Goal: Information Seeking & Learning: Learn about a topic

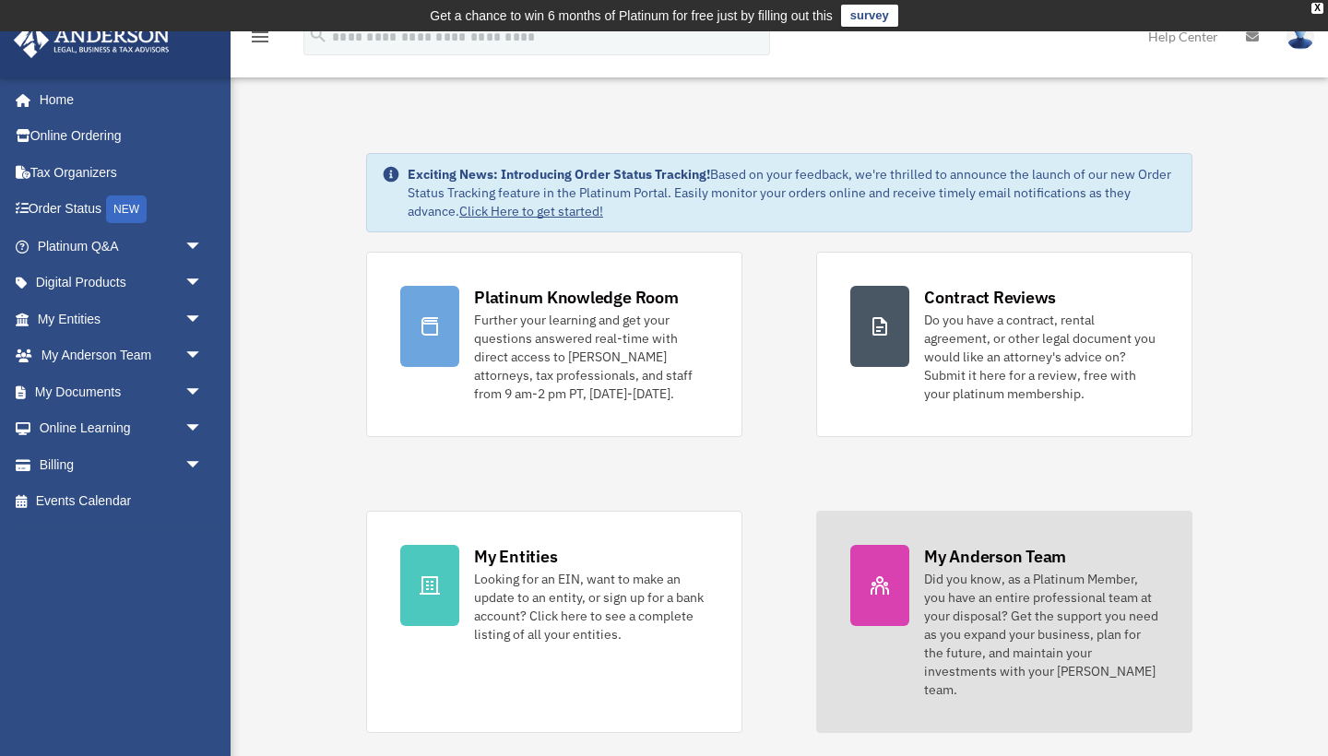
click at [970, 625] on div "Did you know, as a Platinum Member, you have an entire professional team at you…" at bounding box center [1041, 634] width 234 height 129
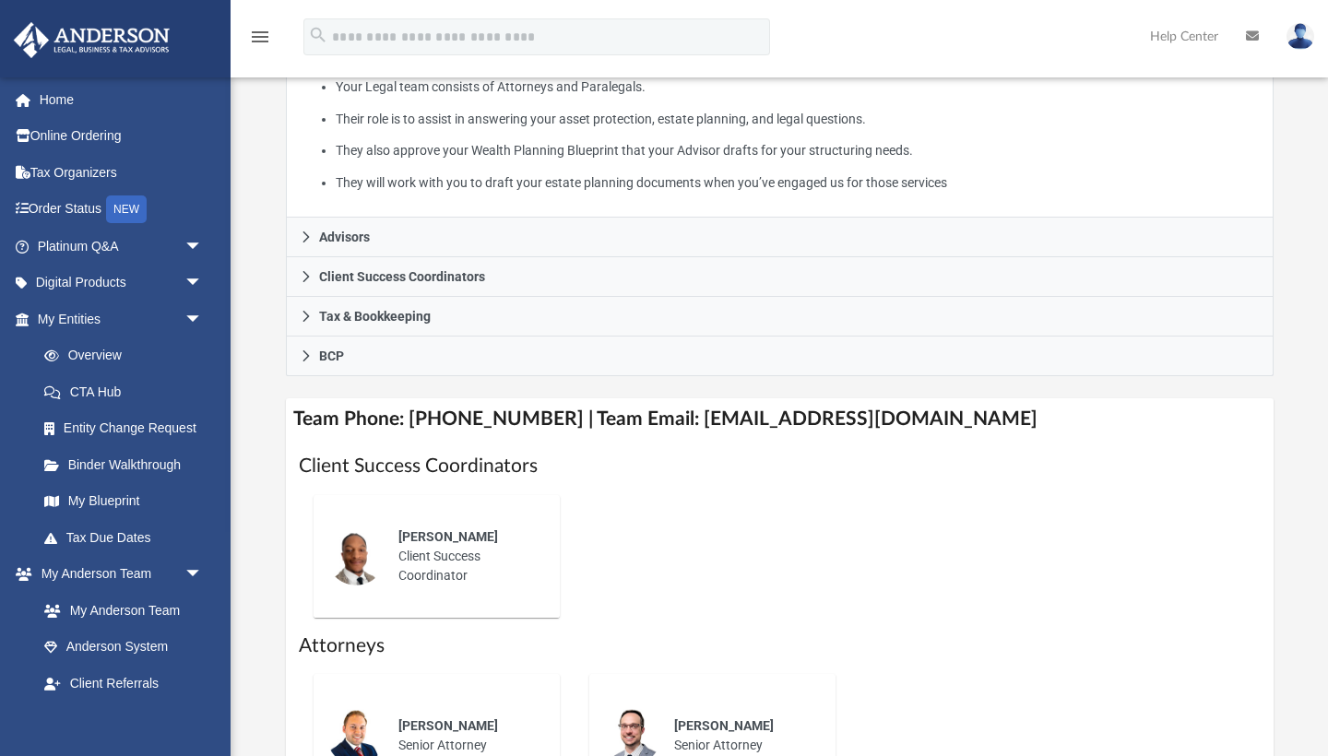
scroll to position [490, 0]
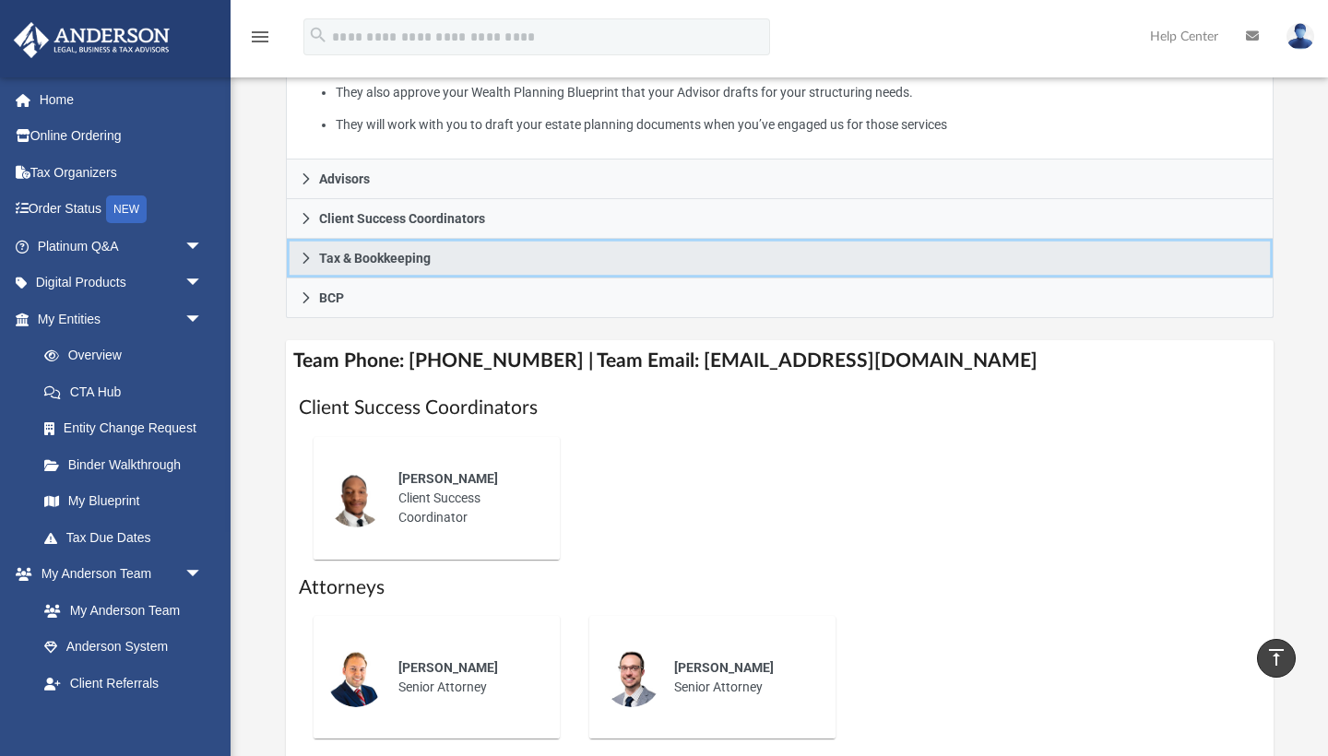
click at [307, 264] on icon at bounding box center [305, 258] width 6 height 11
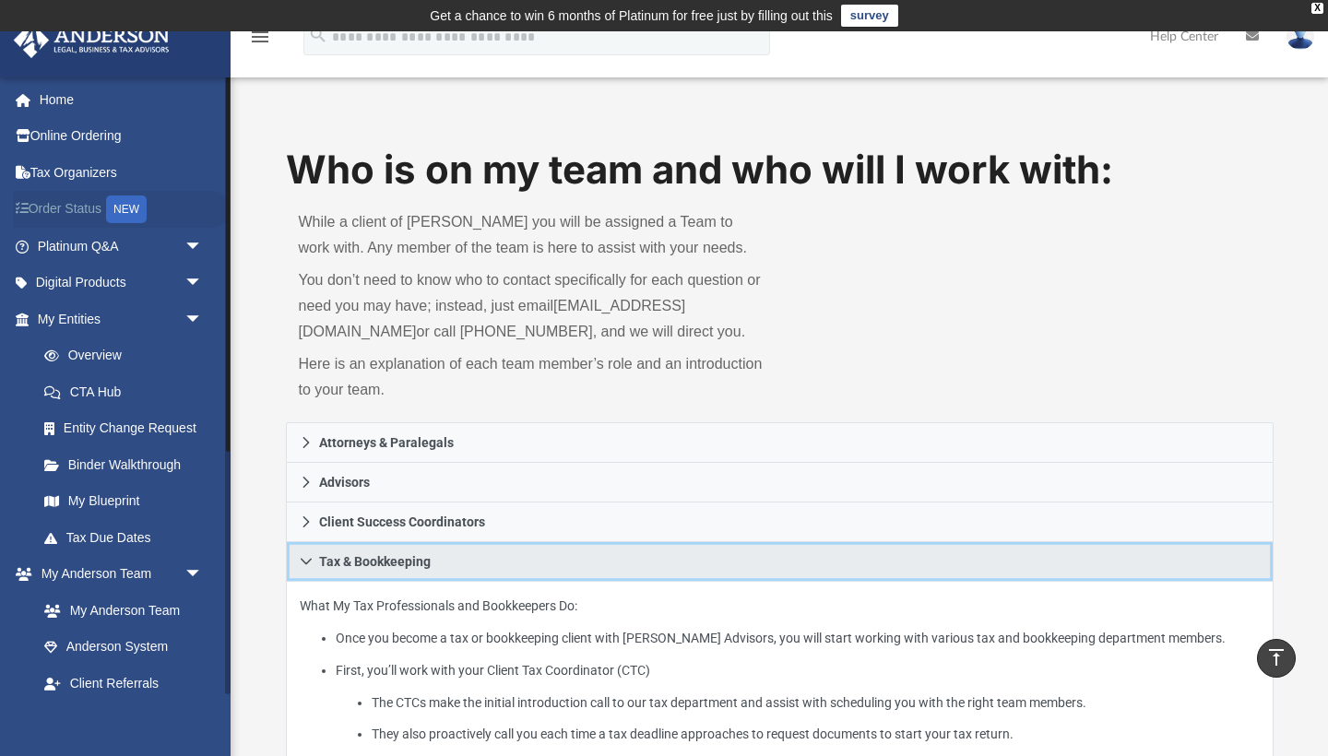
scroll to position [0, 0]
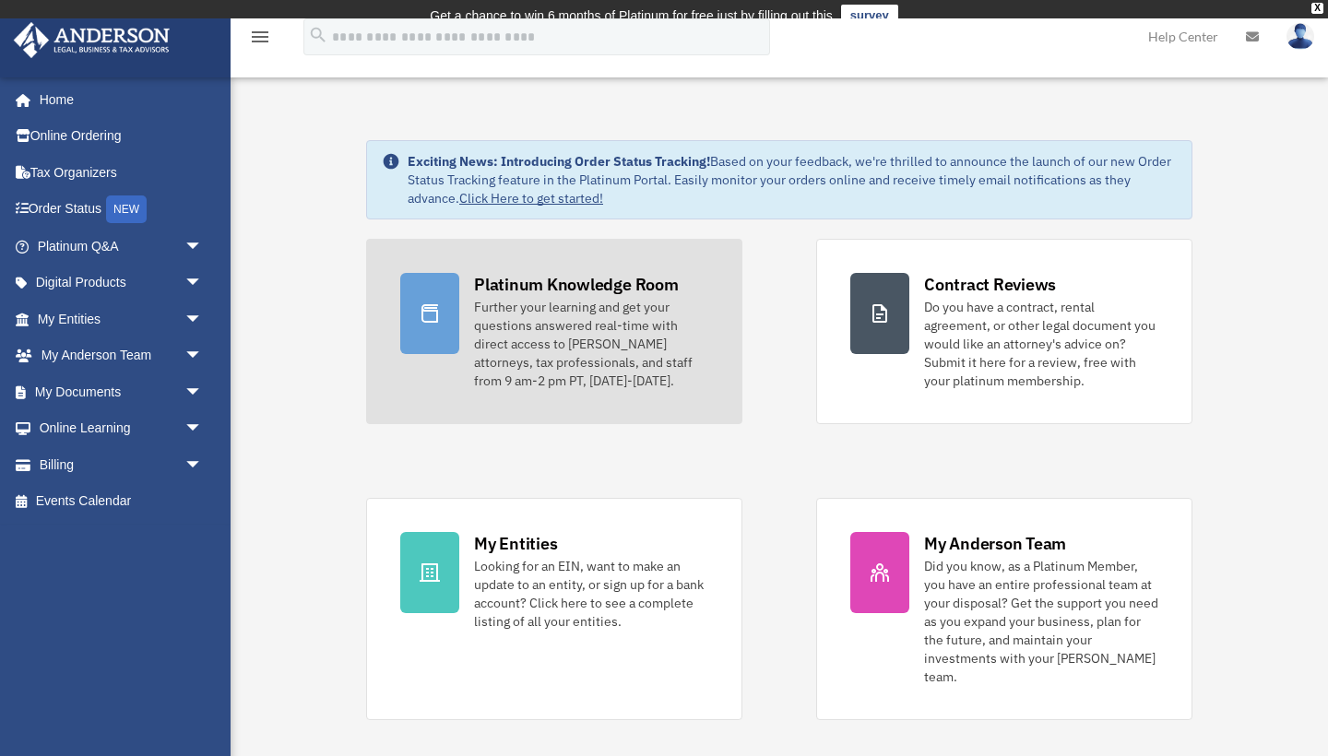
click at [504, 331] on div "Further your learning and get your questions answered real-time with direct acc…" at bounding box center [591, 344] width 234 height 92
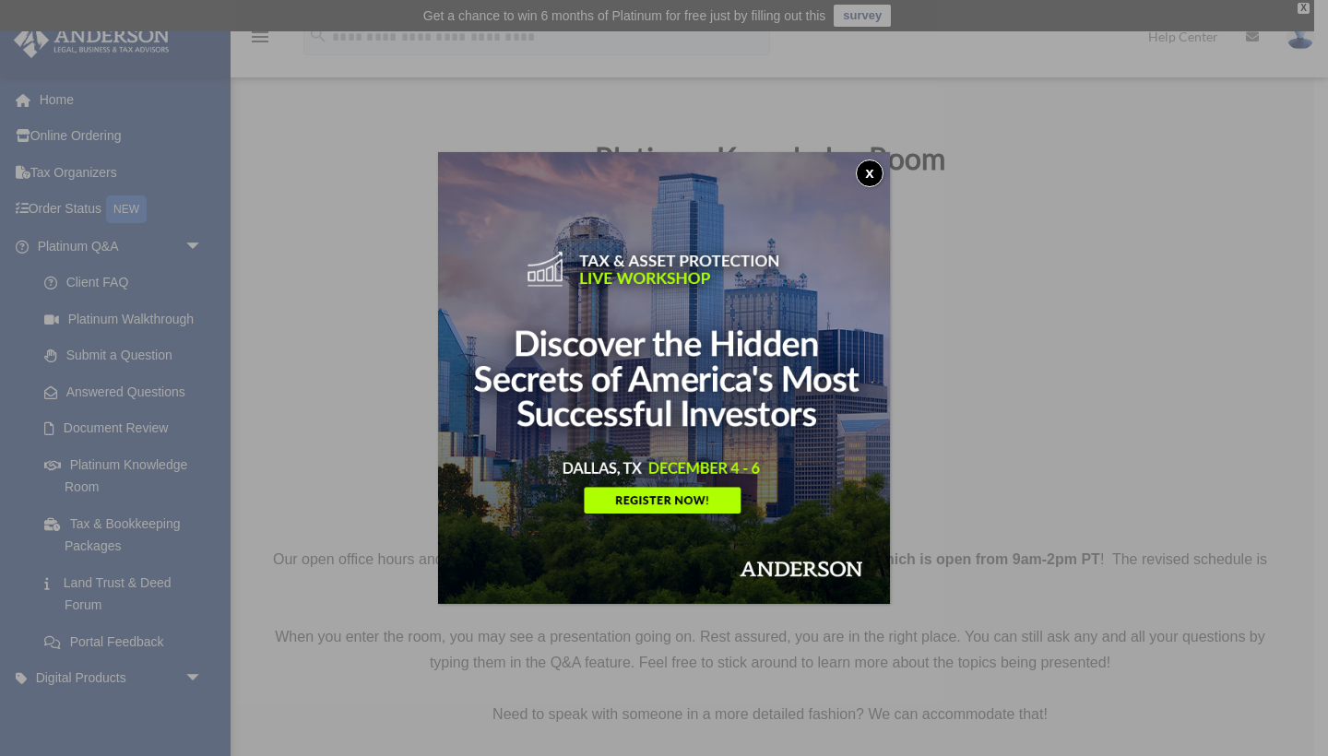
click at [868, 178] on button "x" at bounding box center [870, 173] width 28 height 28
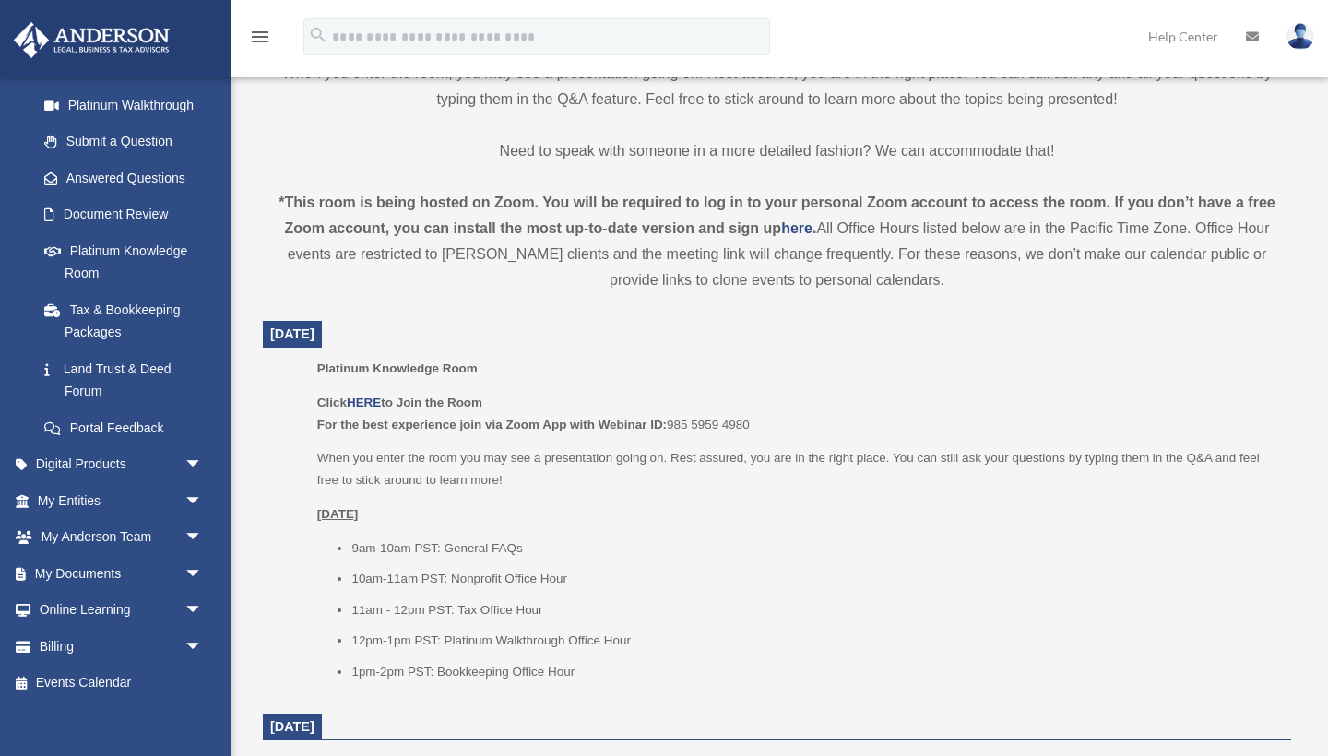
scroll to position [568, 0]
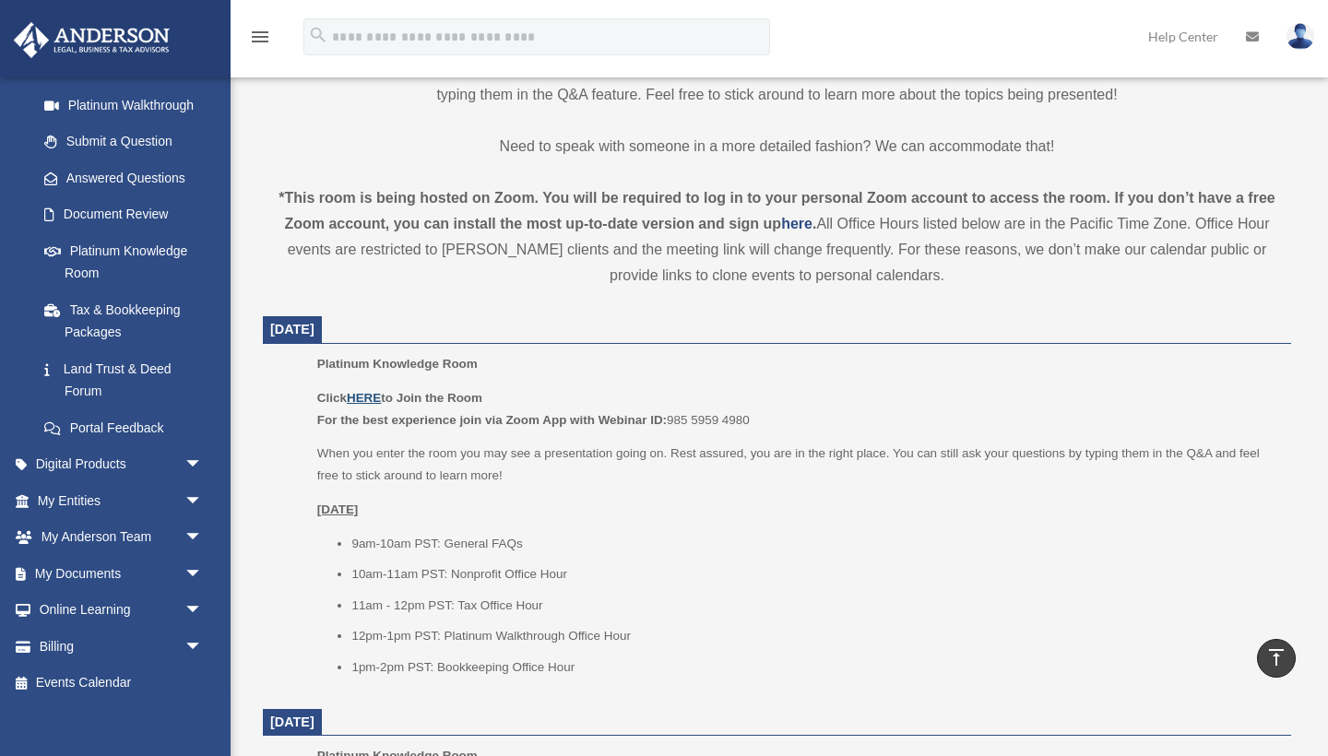
click at [363, 396] on u "HERE" at bounding box center [364, 398] width 34 height 14
click at [192, 486] on span "arrow_drop_down" at bounding box center [202, 501] width 37 height 38
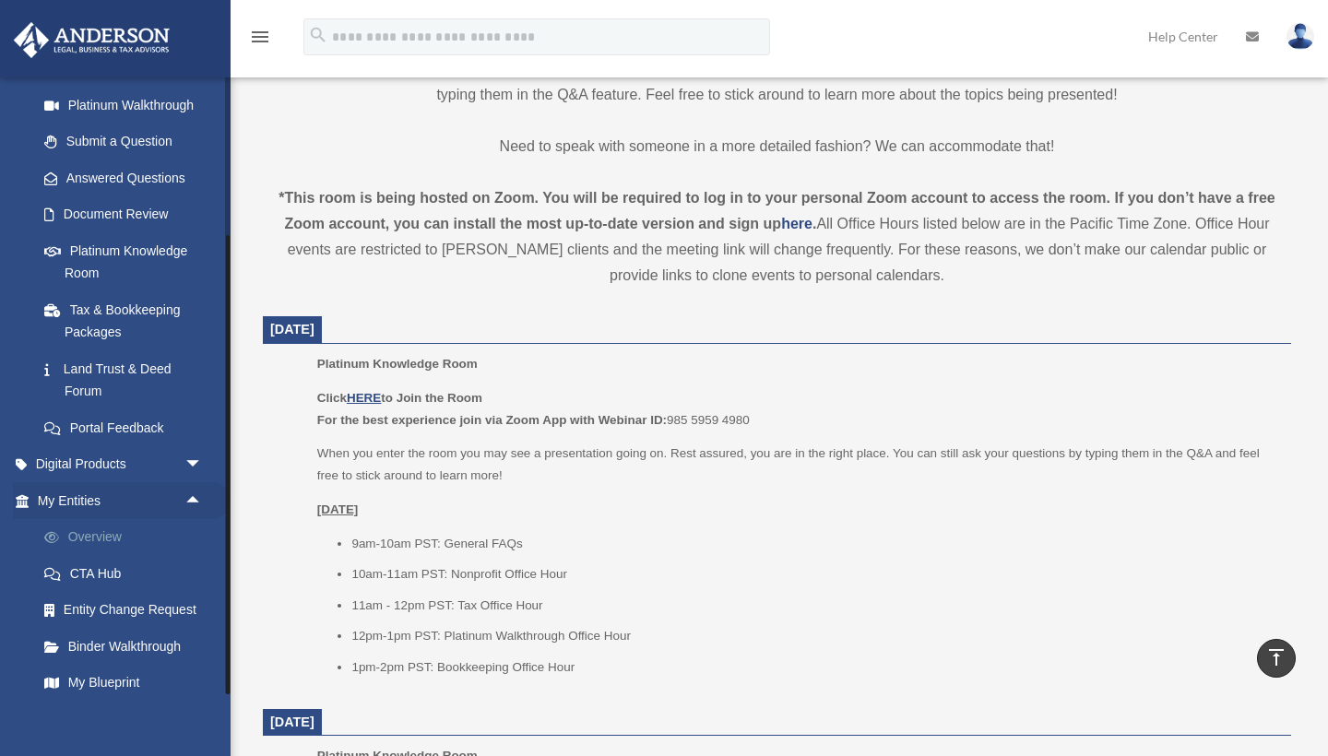
click at [96, 534] on link "Overview" at bounding box center [128, 537] width 205 height 37
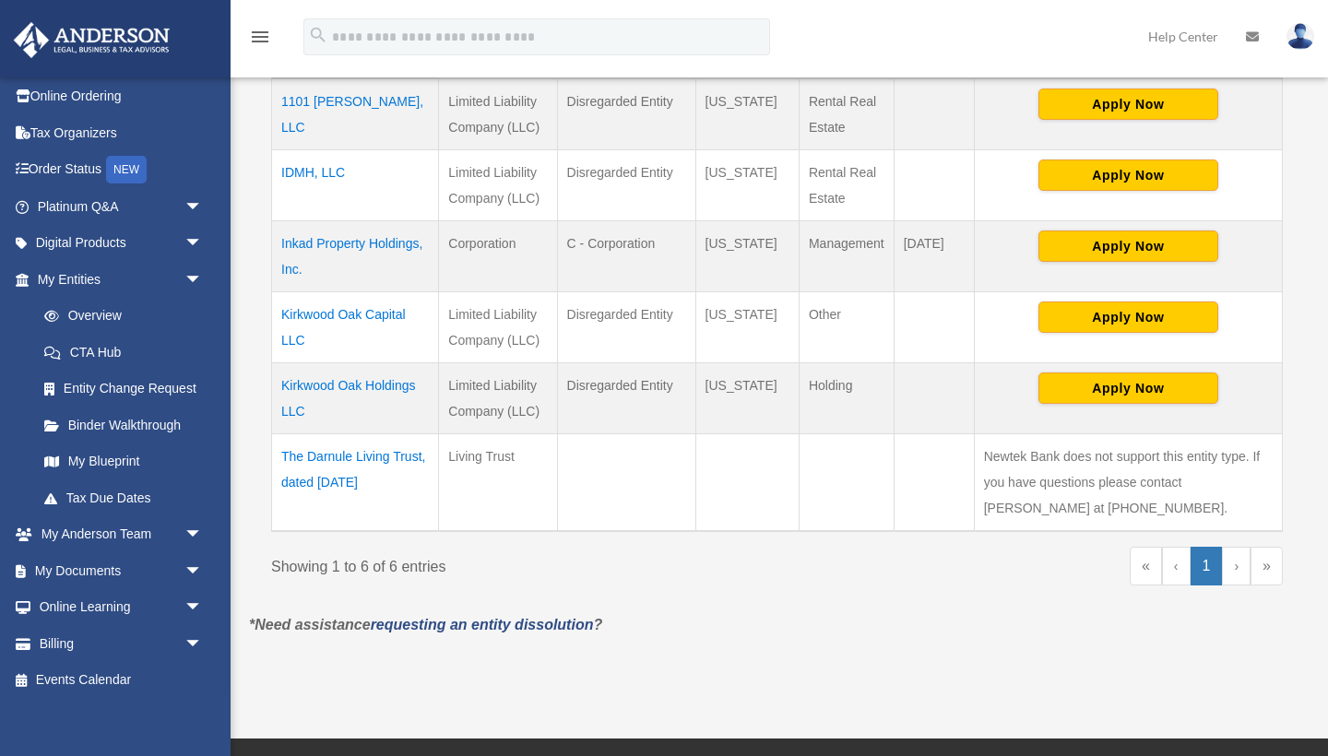
scroll to position [520, 0]
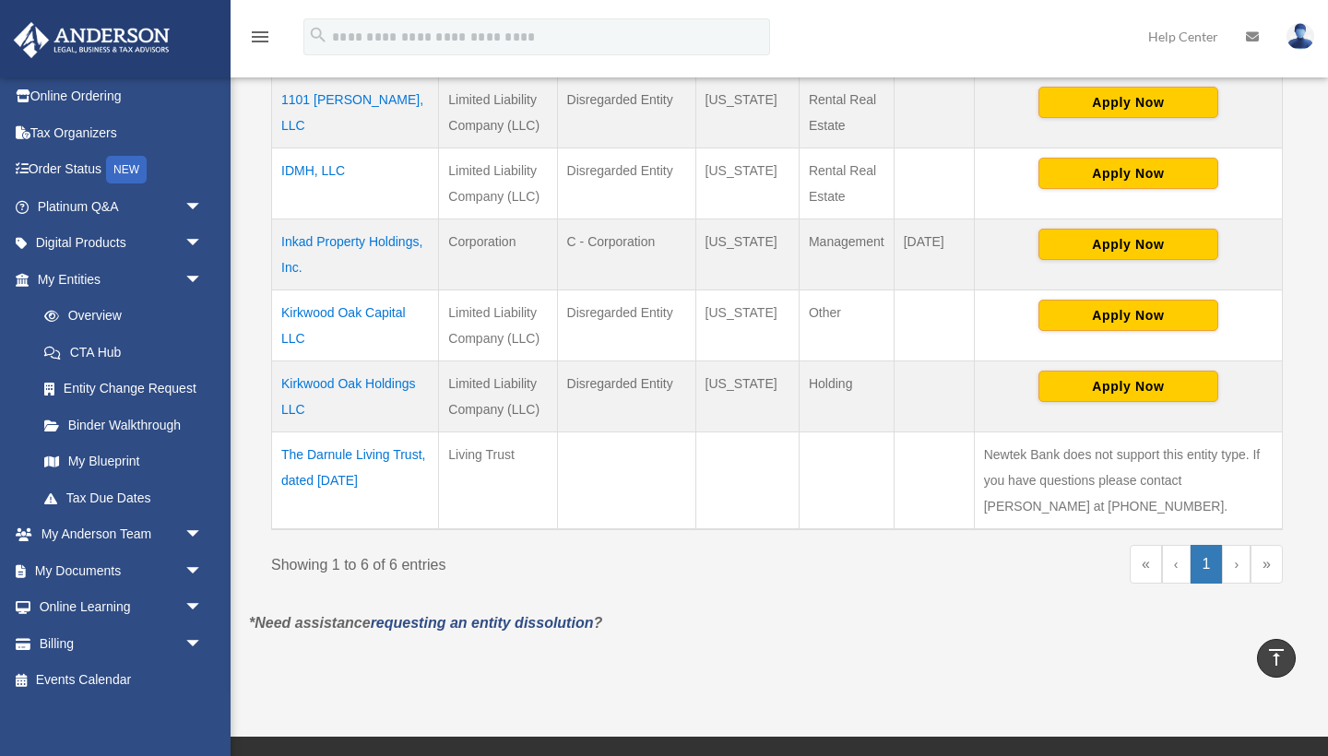
click at [329, 387] on td "Kirkwood Oak Holdings LLC" at bounding box center [355, 395] width 167 height 71
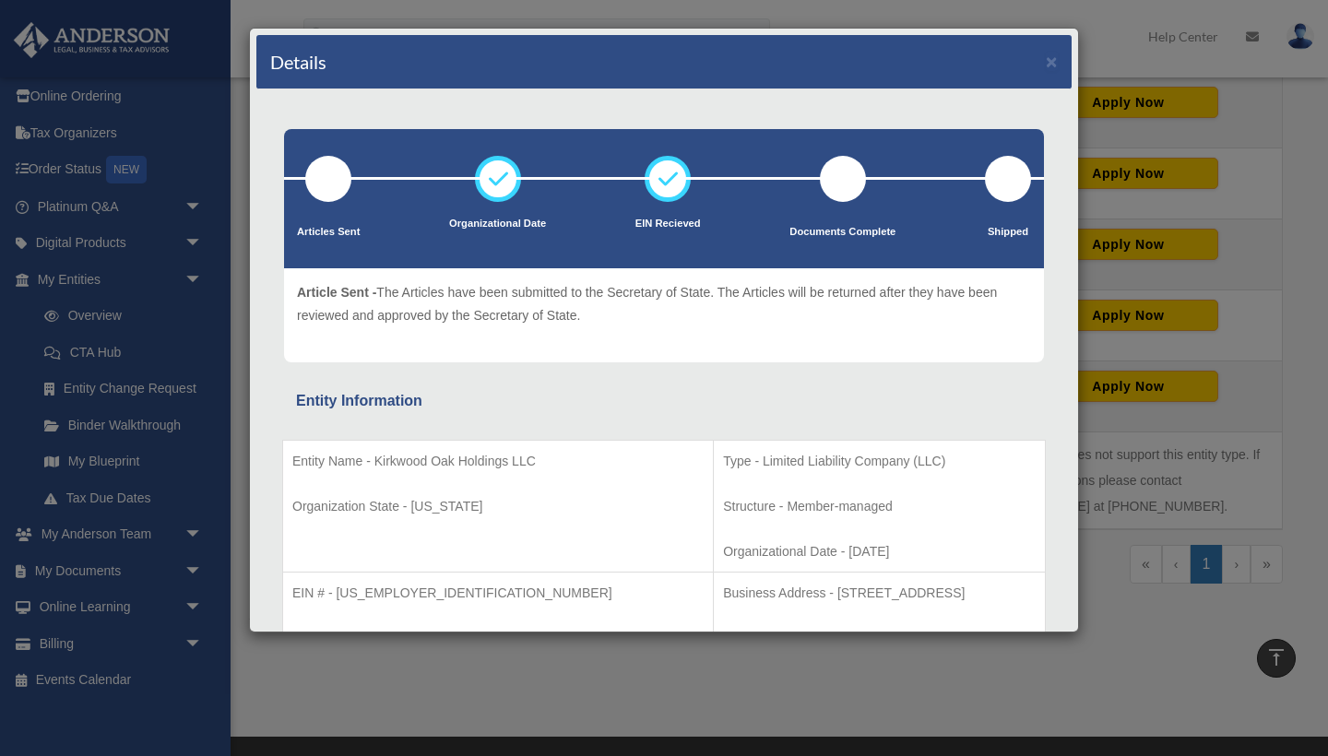
scroll to position [0, 0]
click at [1054, 65] on button "×" at bounding box center [1051, 61] width 12 height 19
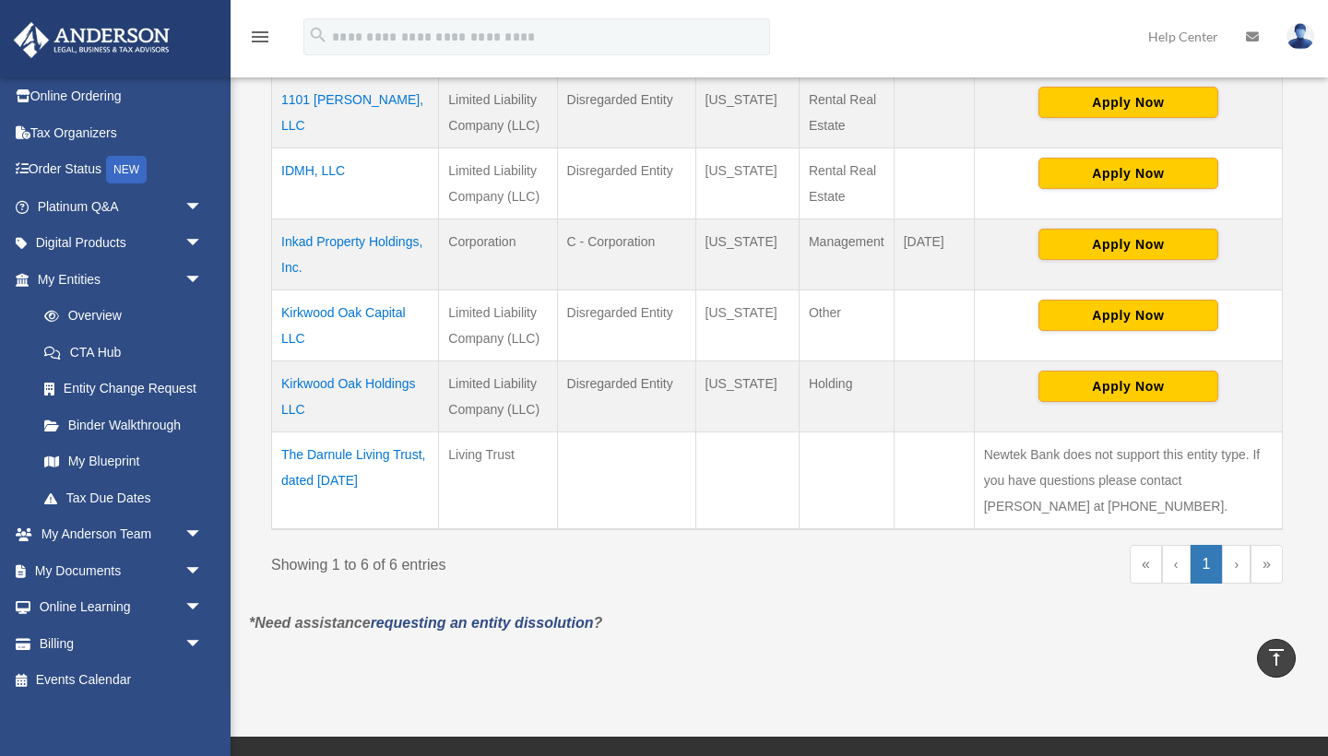
click at [360, 238] on td "Inkad Property Holdings, Inc." at bounding box center [355, 254] width 167 height 71
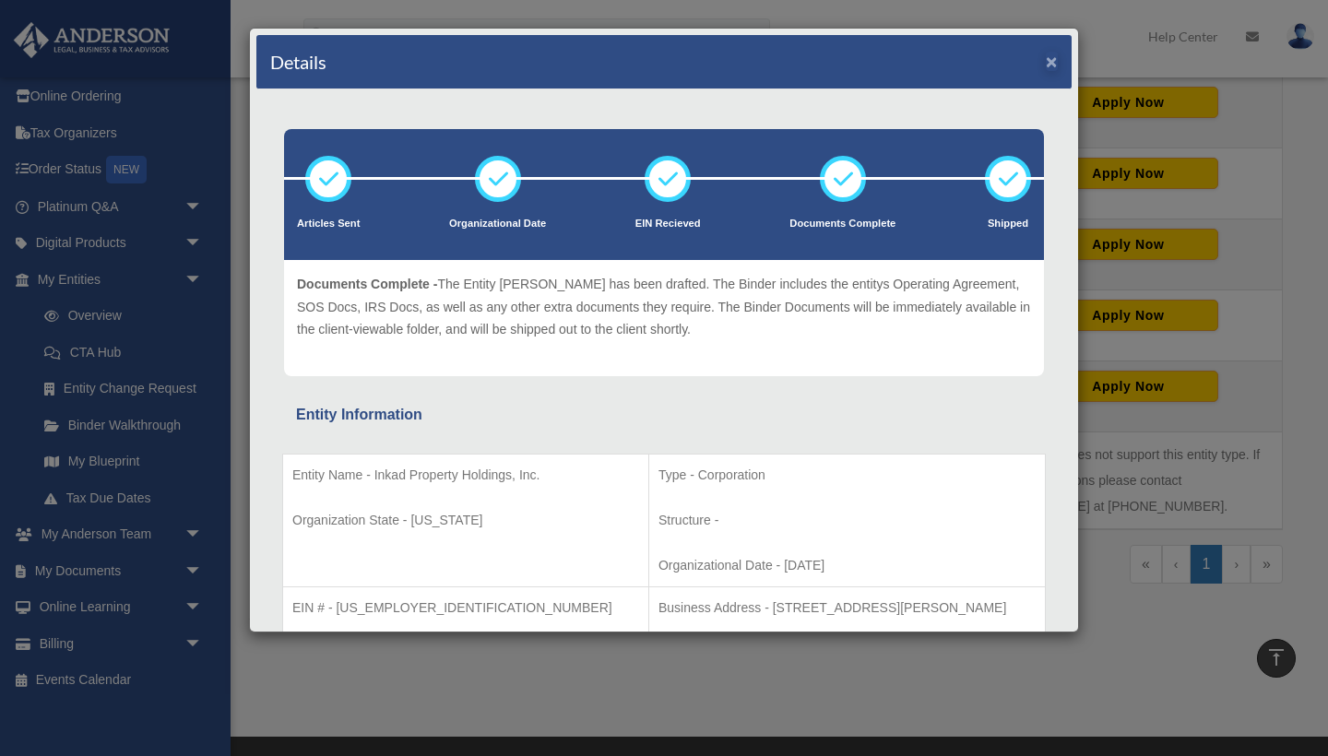
click at [1053, 65] on button "×" at bounding box center [1051, 61] width 12 height 19
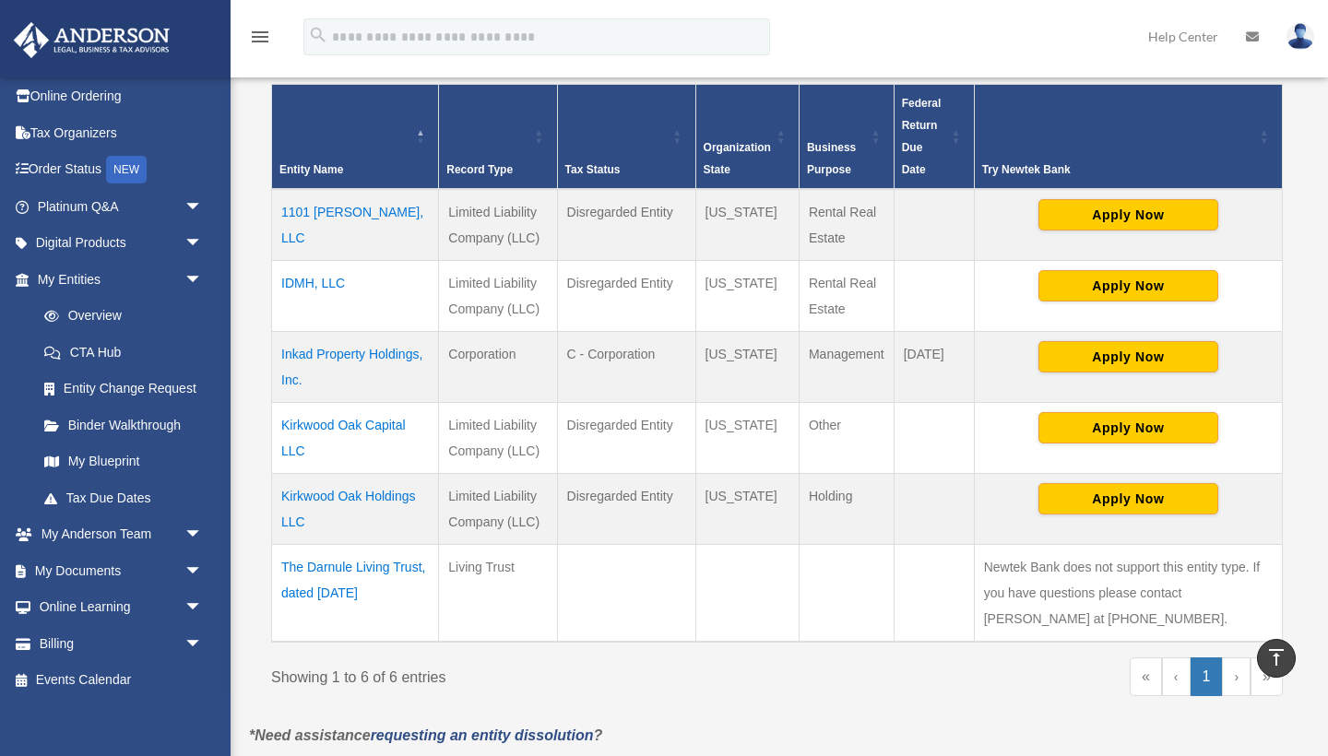
scroll to position [405, 0]
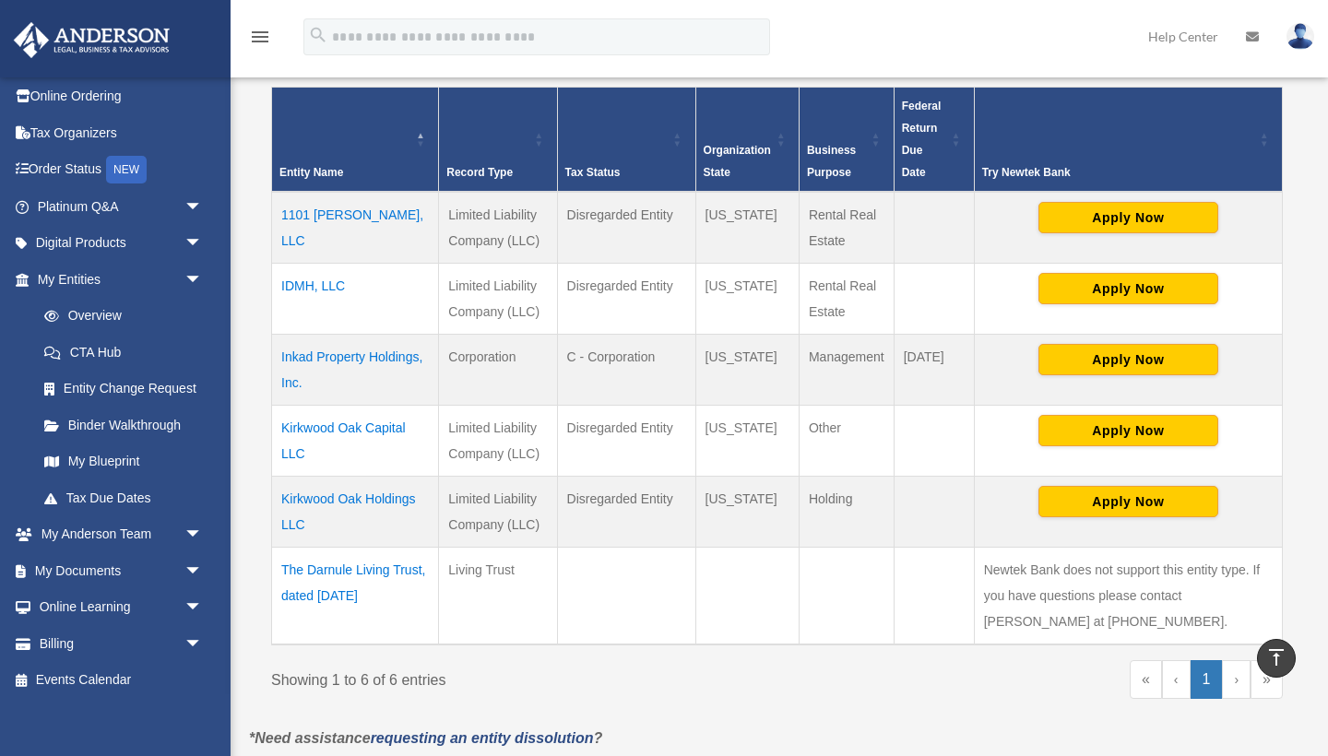
click at [357, 211] on td "1101 Spann, LLC" at bounding box center [355, 228] width 167 height 72
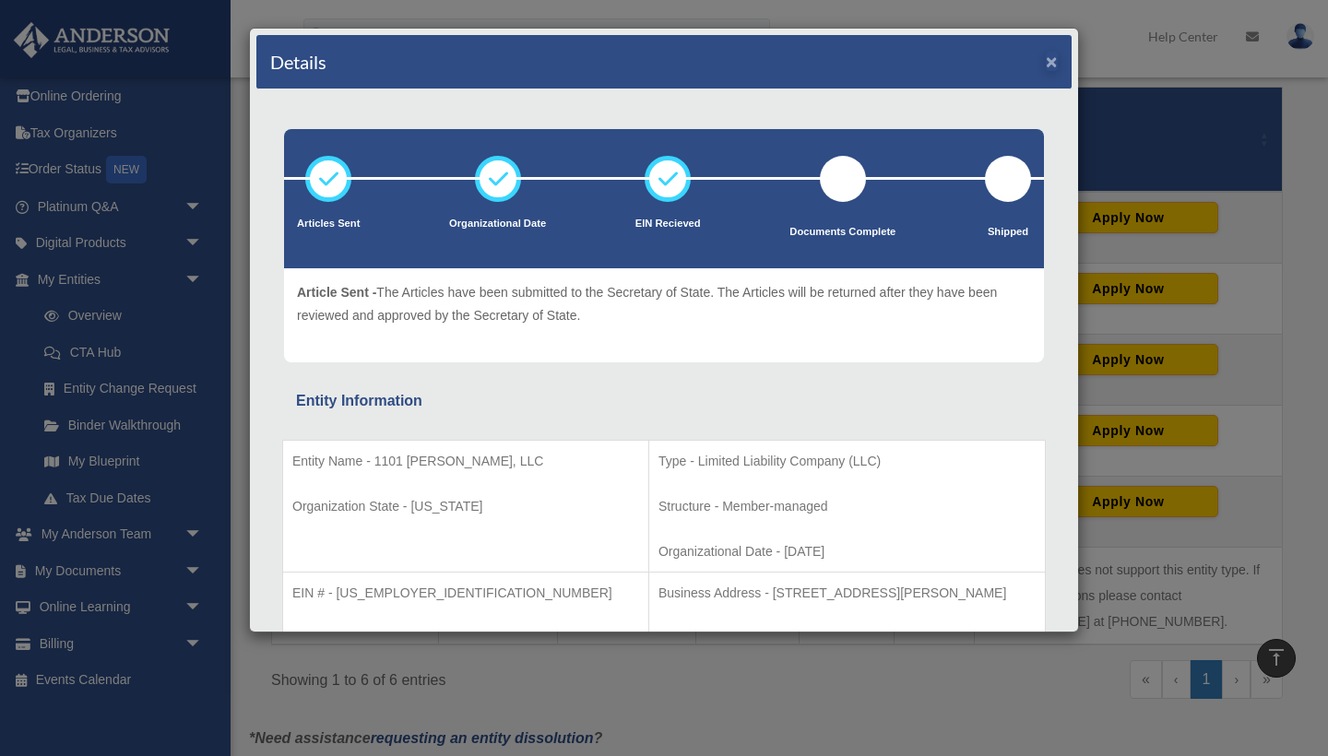
scroll to position [0, 0]
click at [1050, 68] on button "×" at bounding box center [1051, 61] width 12 height 19
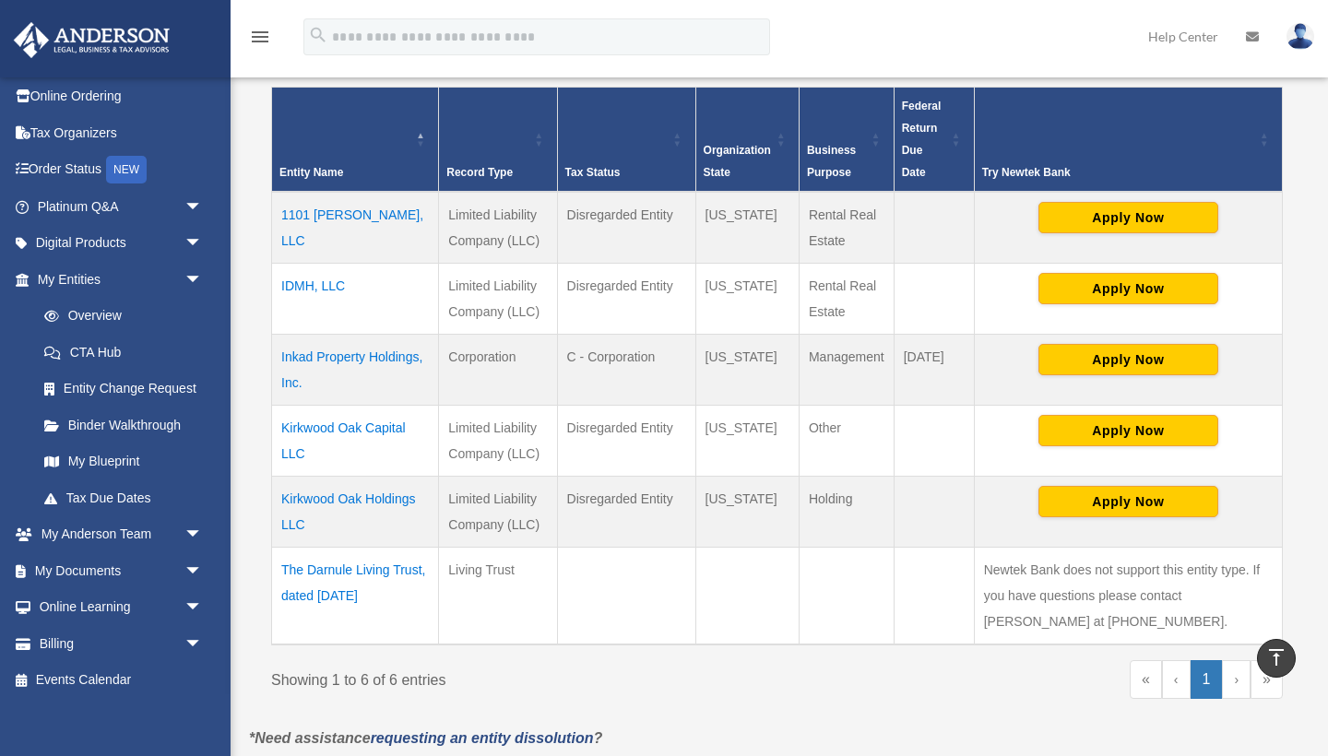
click at [381, 497] on td "Kirkwood Oak Holdings LLC" at bounding box center [355, 511] width 167 height 71
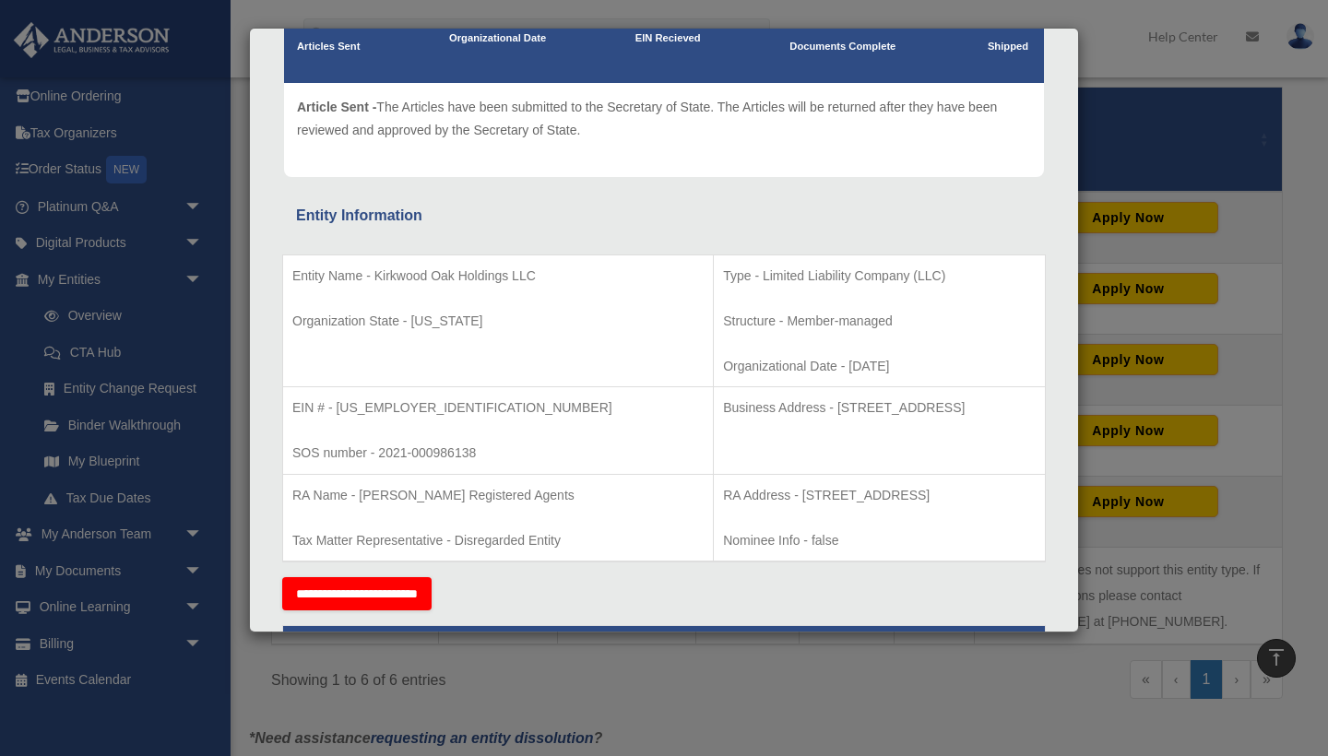
scroll to position [343, 0]
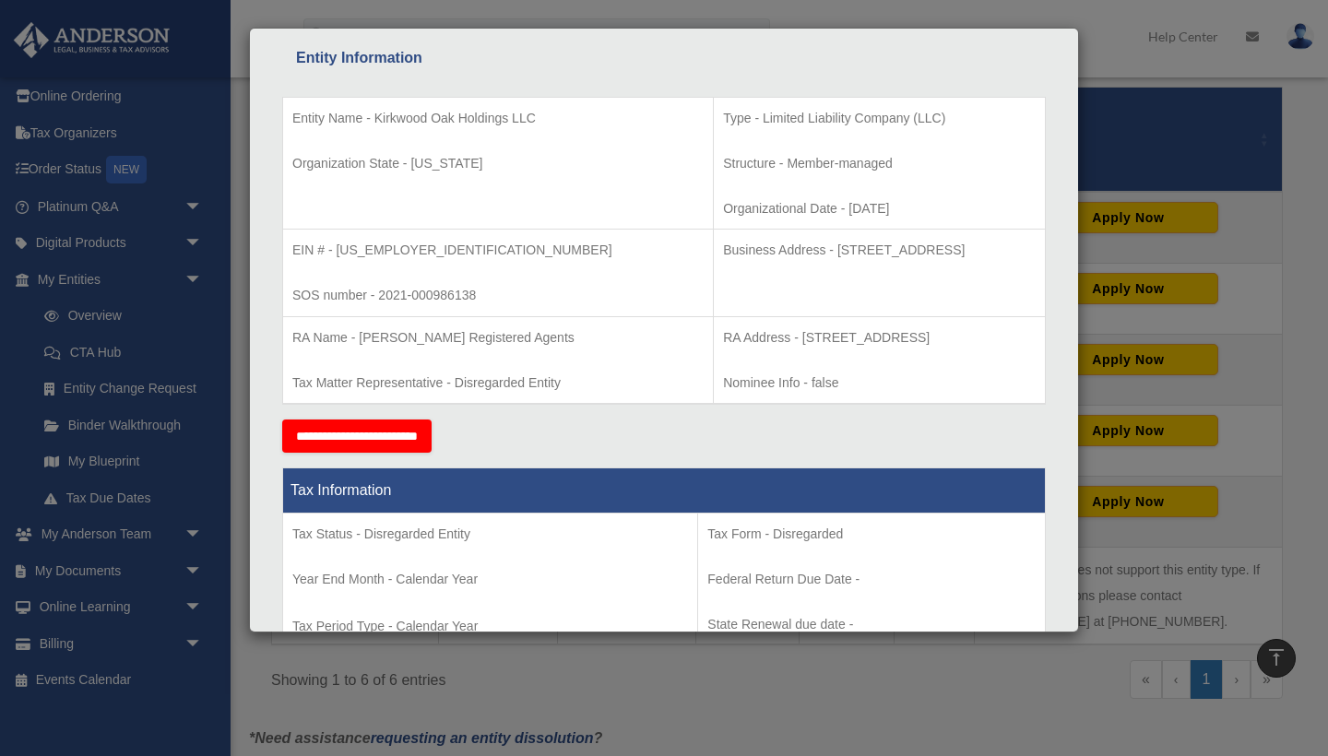
click at [1101, 67] on div "Details × Articles Sent Organizational Date" at bounding box center [664, 378] width 1328 height 756
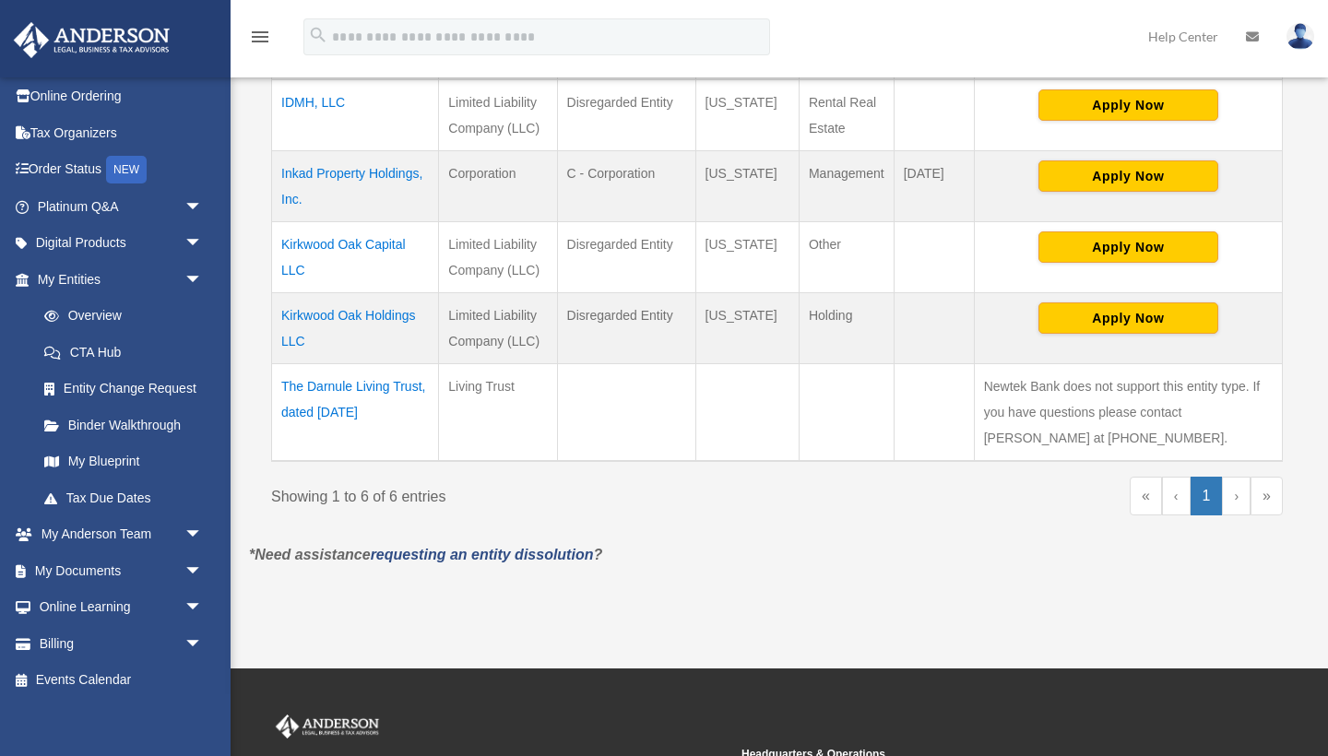
scroll to position [349, 0]
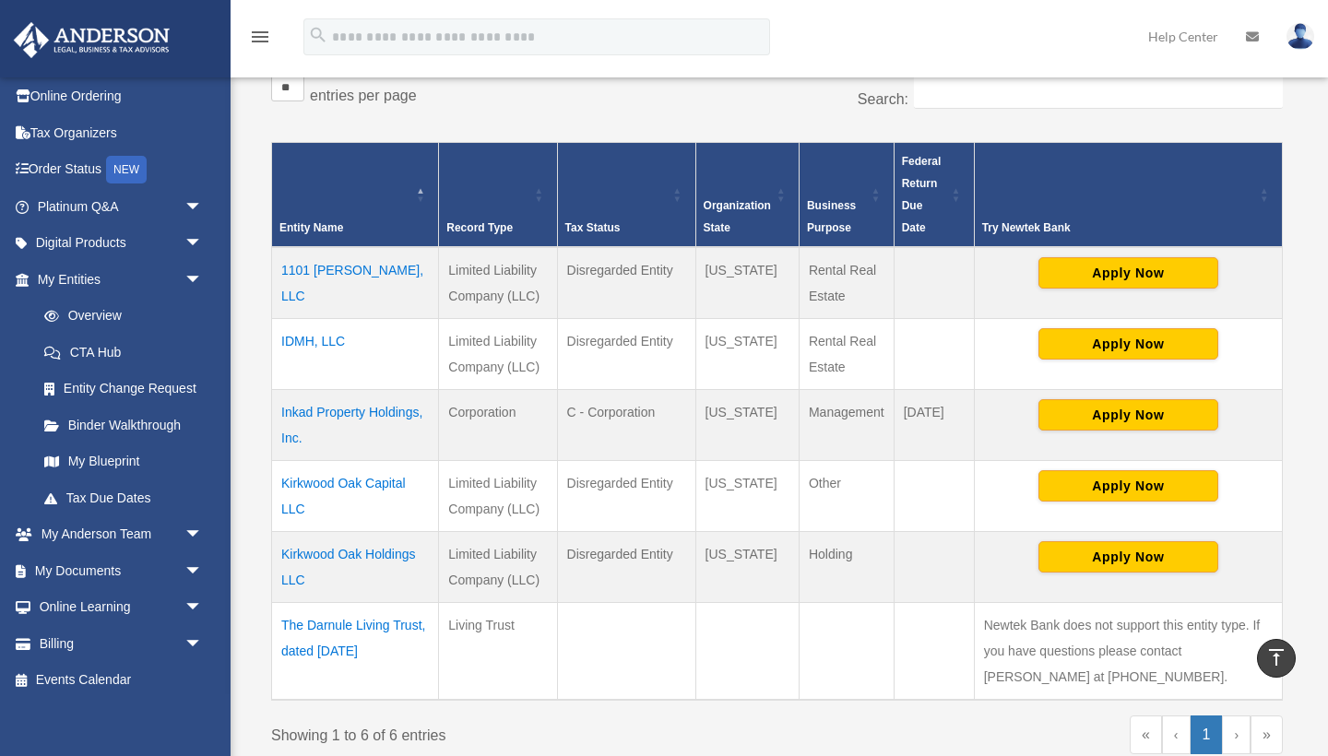
click at [338, 273] on td "1101 Spann, LLC" at bounding box center [355, 283] width 167 height 72
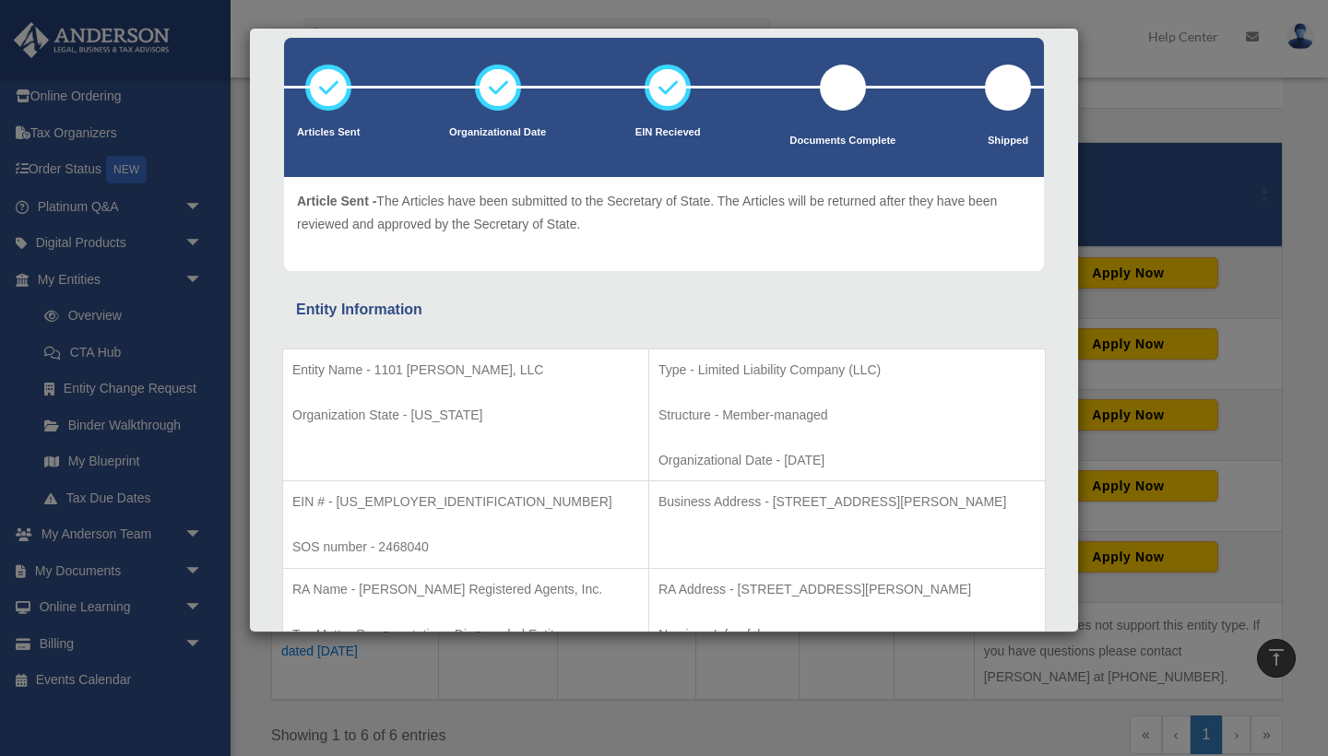
scroll to position [9, 0]
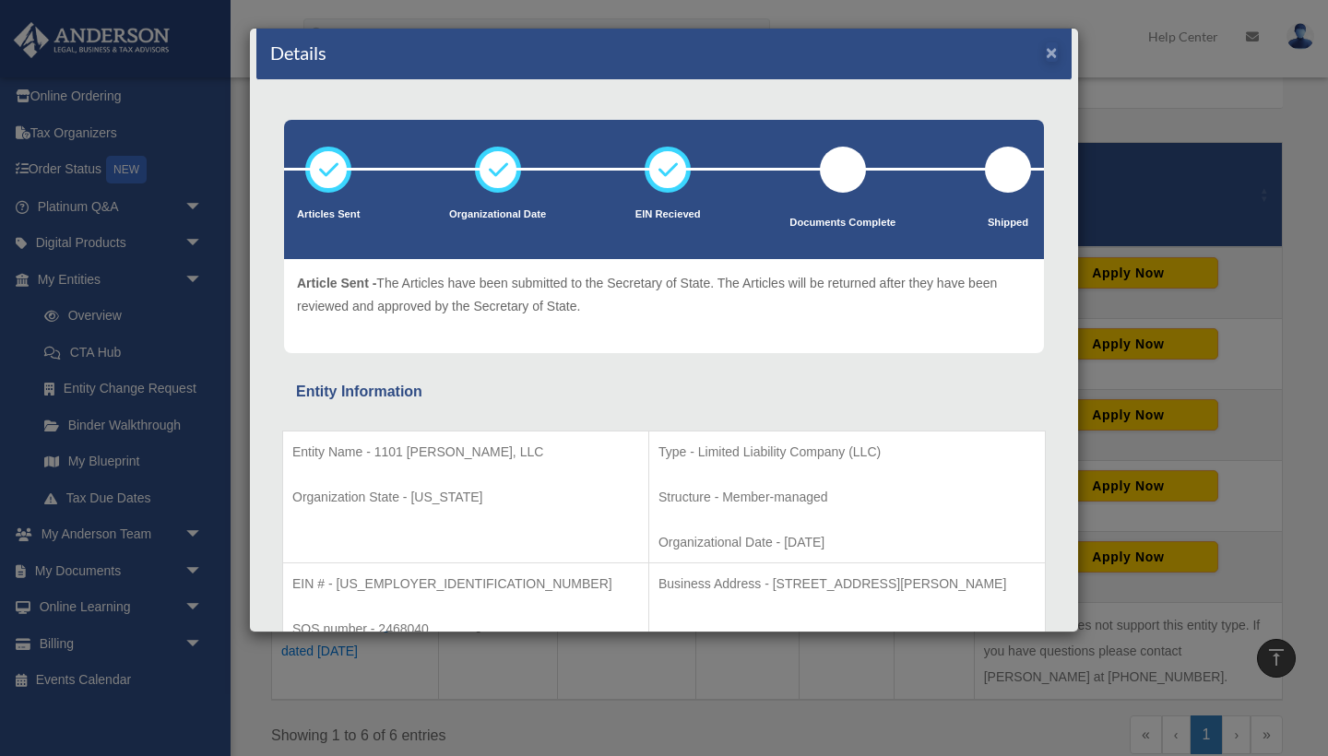
click at [1053, 56] on button "×" at bounding box center [1051, 51] width 12 height 19
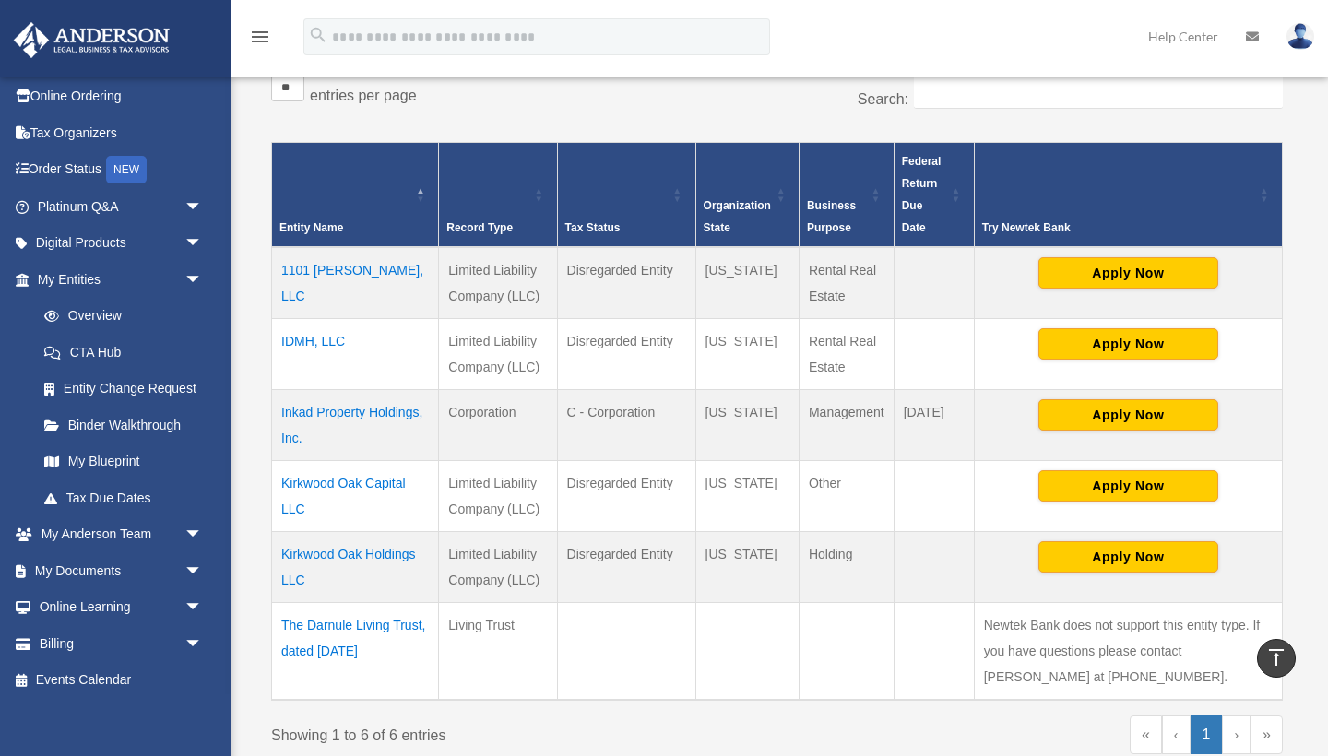
click at [301, 343] on td "IDMH, LLC" at bounding box center [355, 353] width 167 height 71
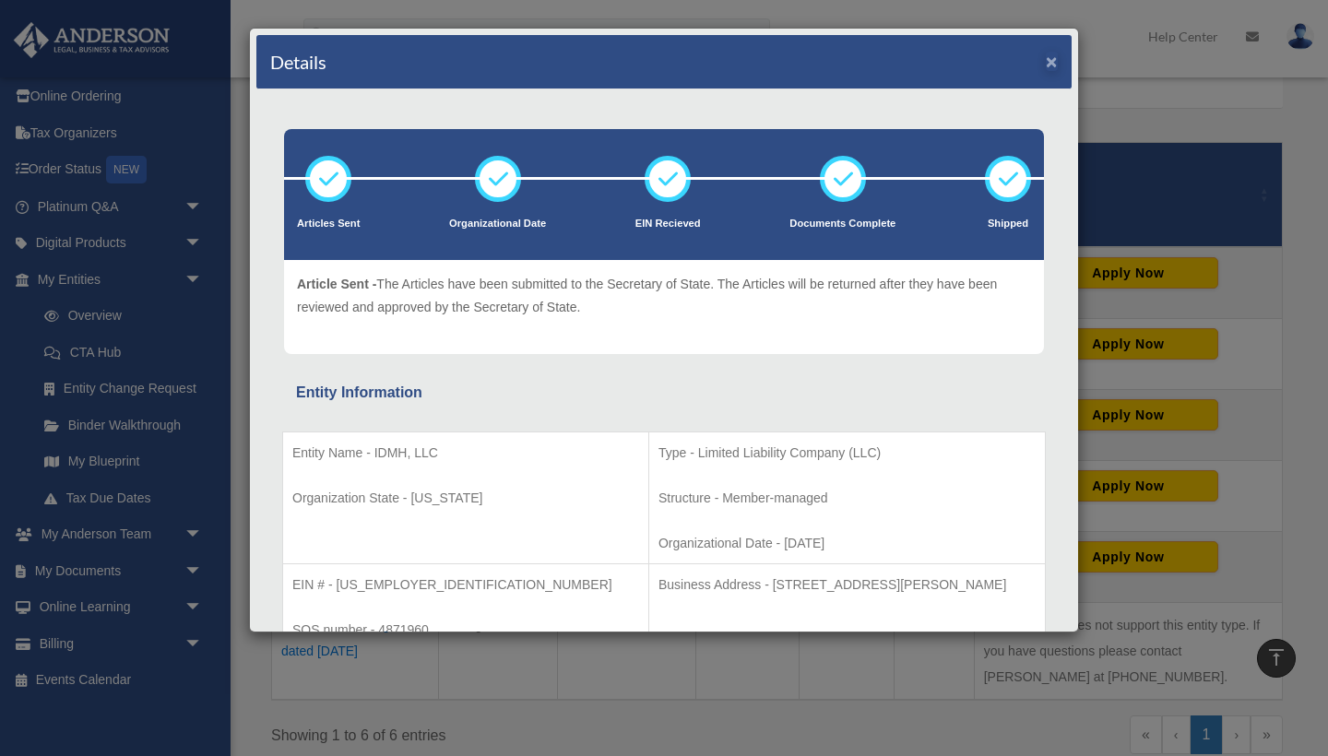
scroll to position [0, 0]
click at [1053, 63] on button "×" at bounding box center [1051, 61] width 12 height 19
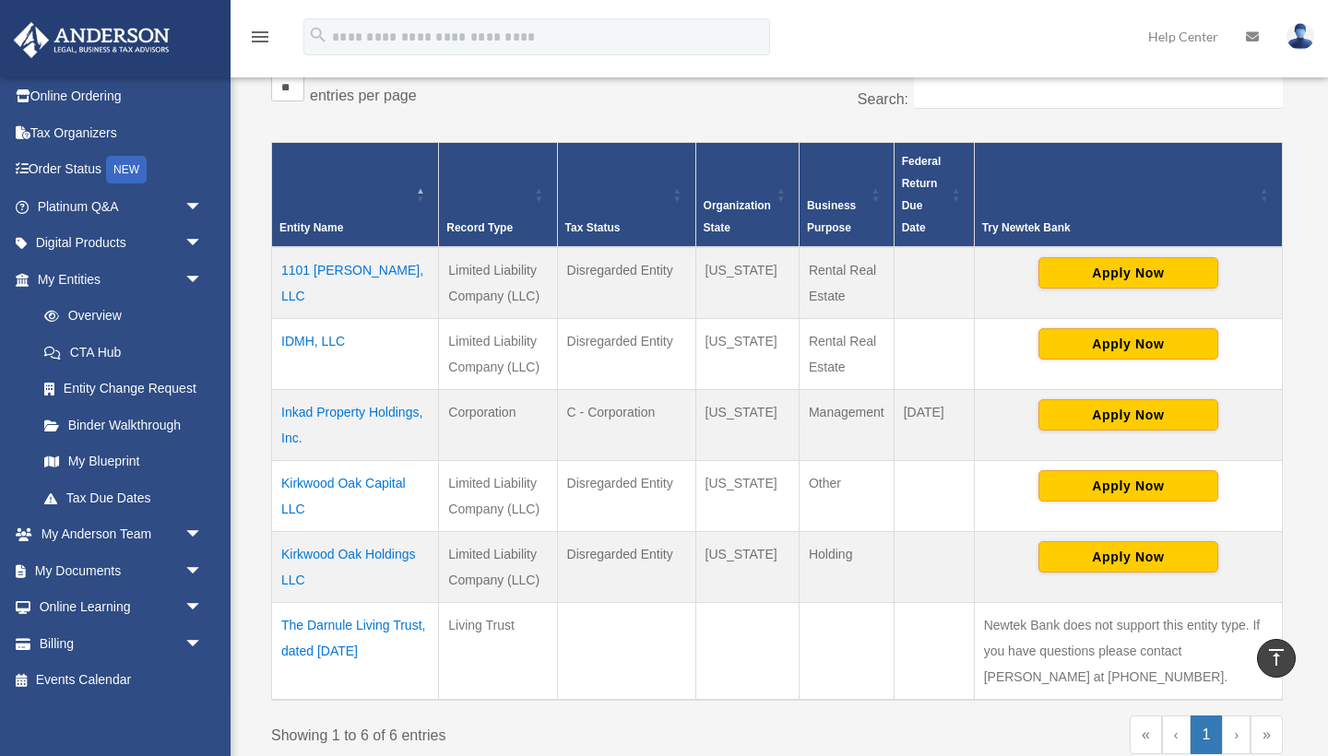
click at [354, 413] on td "Inkad Property Holdings, Inc." at bounding box center [355, 424] width 167 height 71
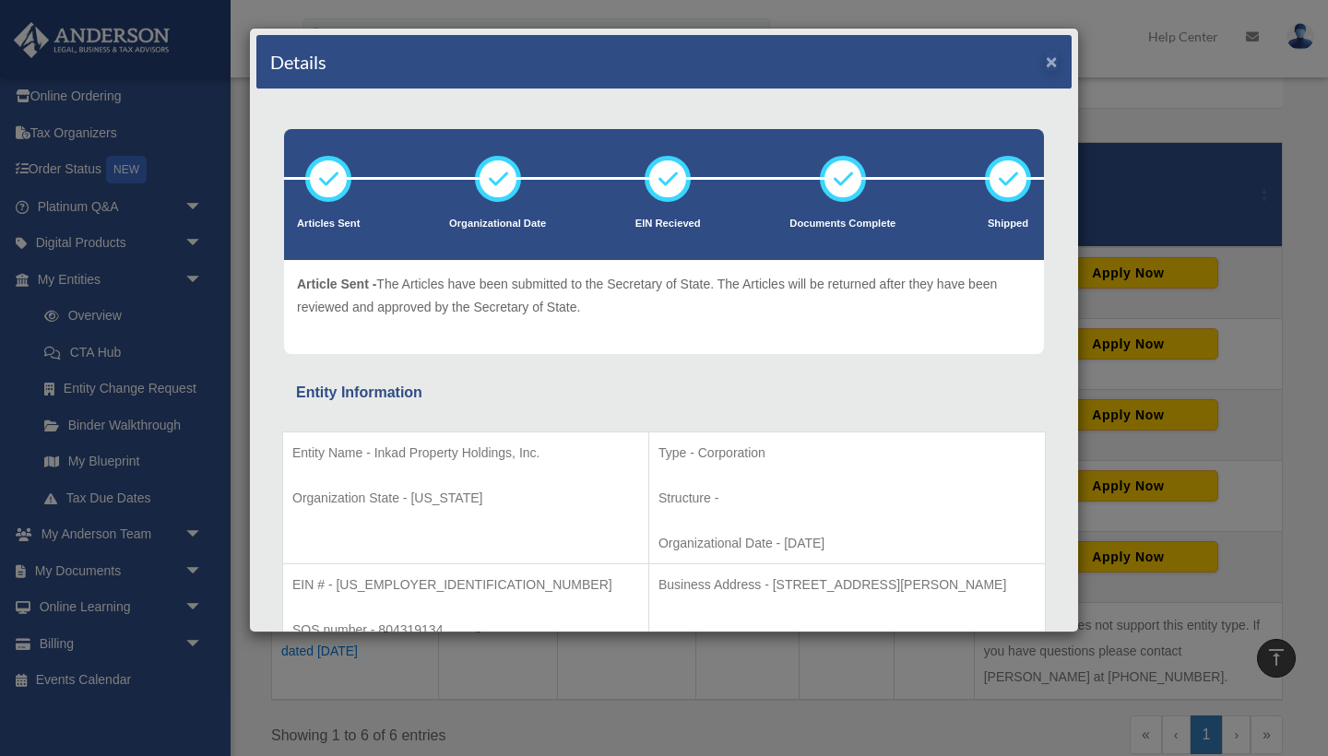
click at [1054, 64] on button "×" at bounding box center [1051, 61] width 12 height 19
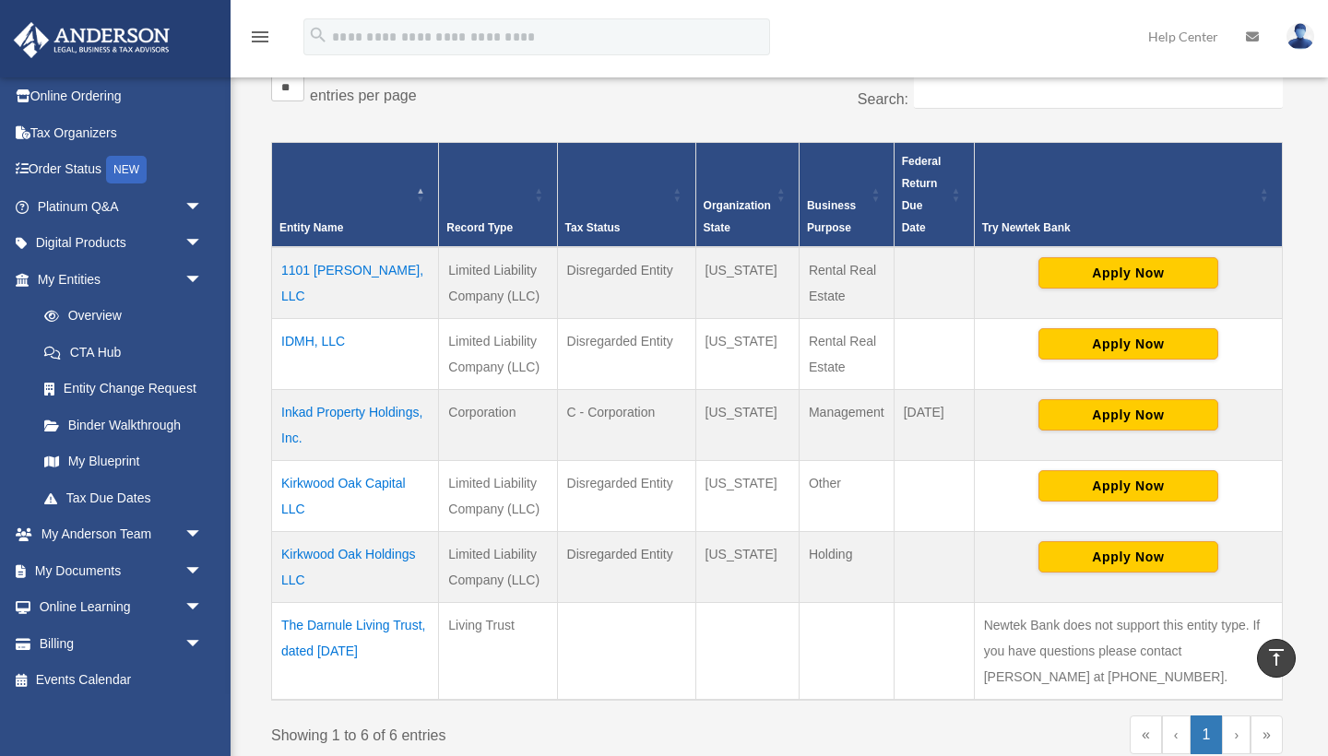
click at [332, 486] on td "Kirkwood Oak Capital LLC" at bounding box center [355, 495] width 167 height 71
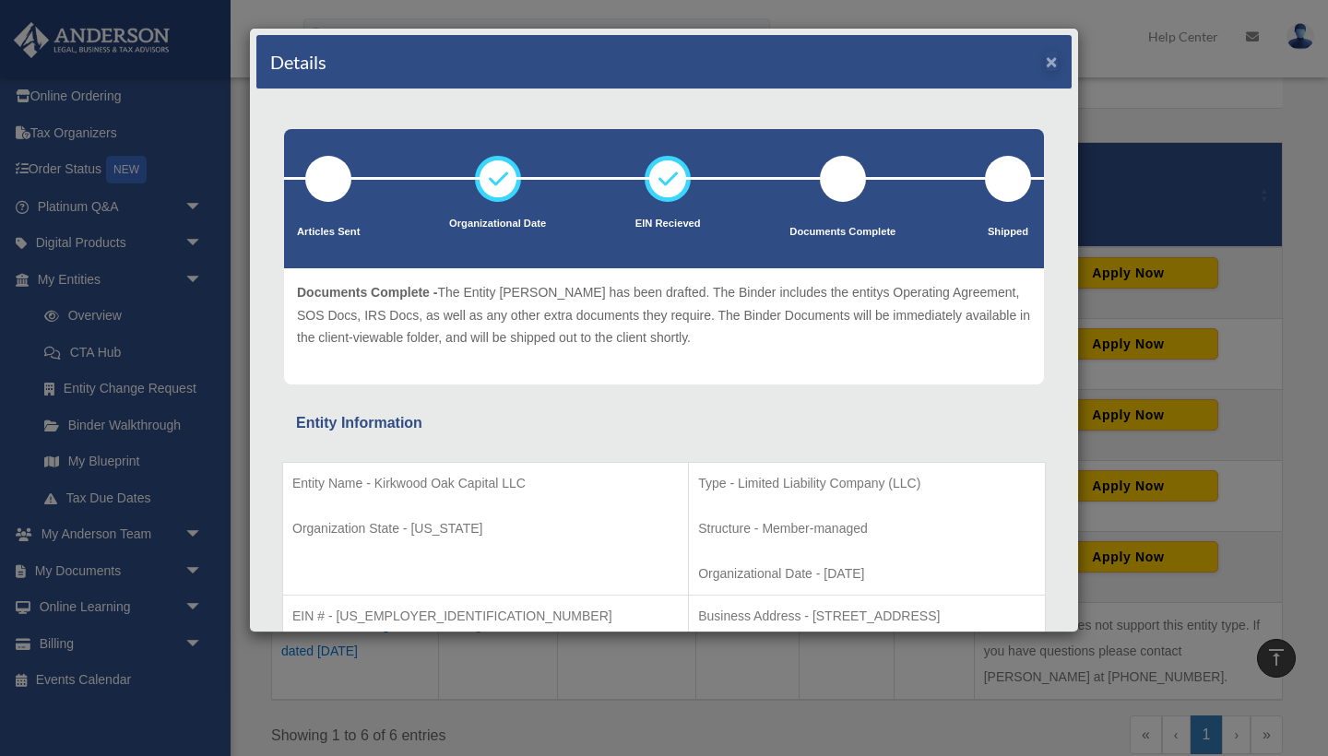
click at [1055, 67] on button "×" at bounding box center [1051, 61] width 12 height 19
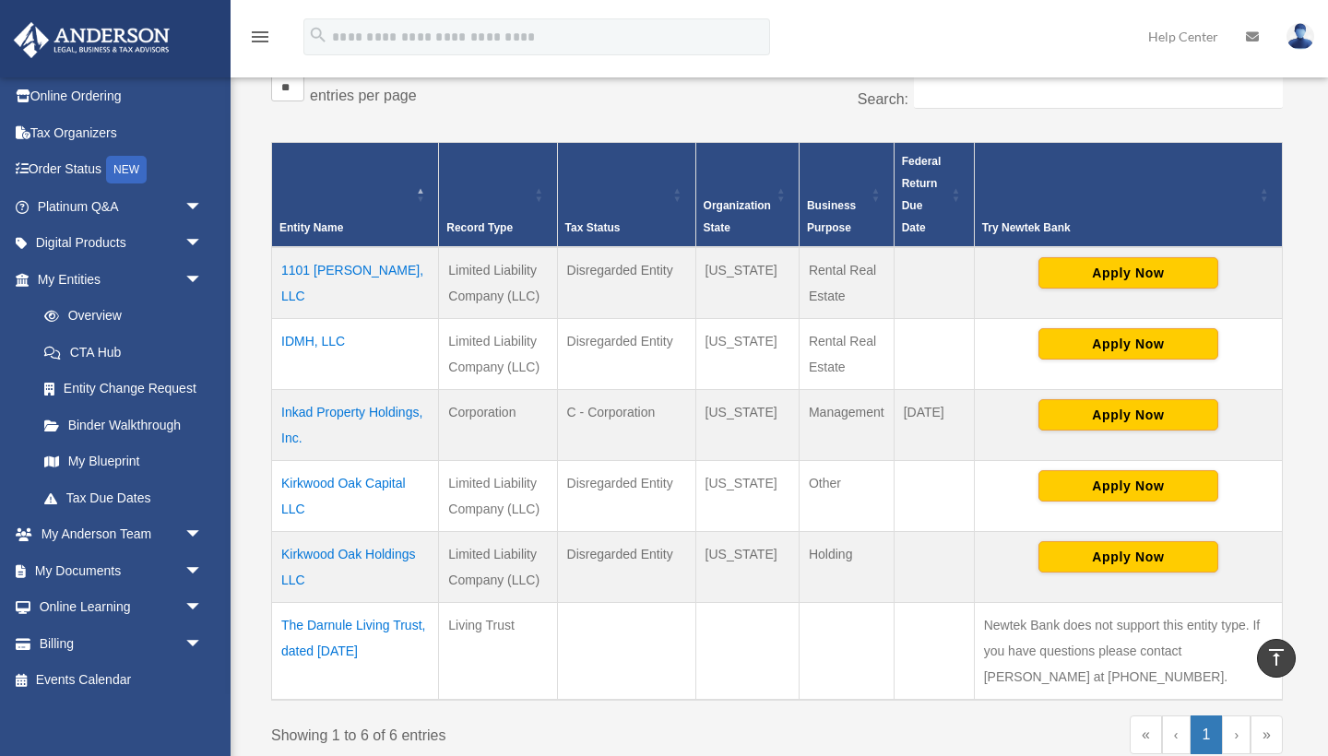
click at [402, 547] on td "Kirkwood Oak Holdings LLC" at bounding box center [355, 566] width 167 height 71
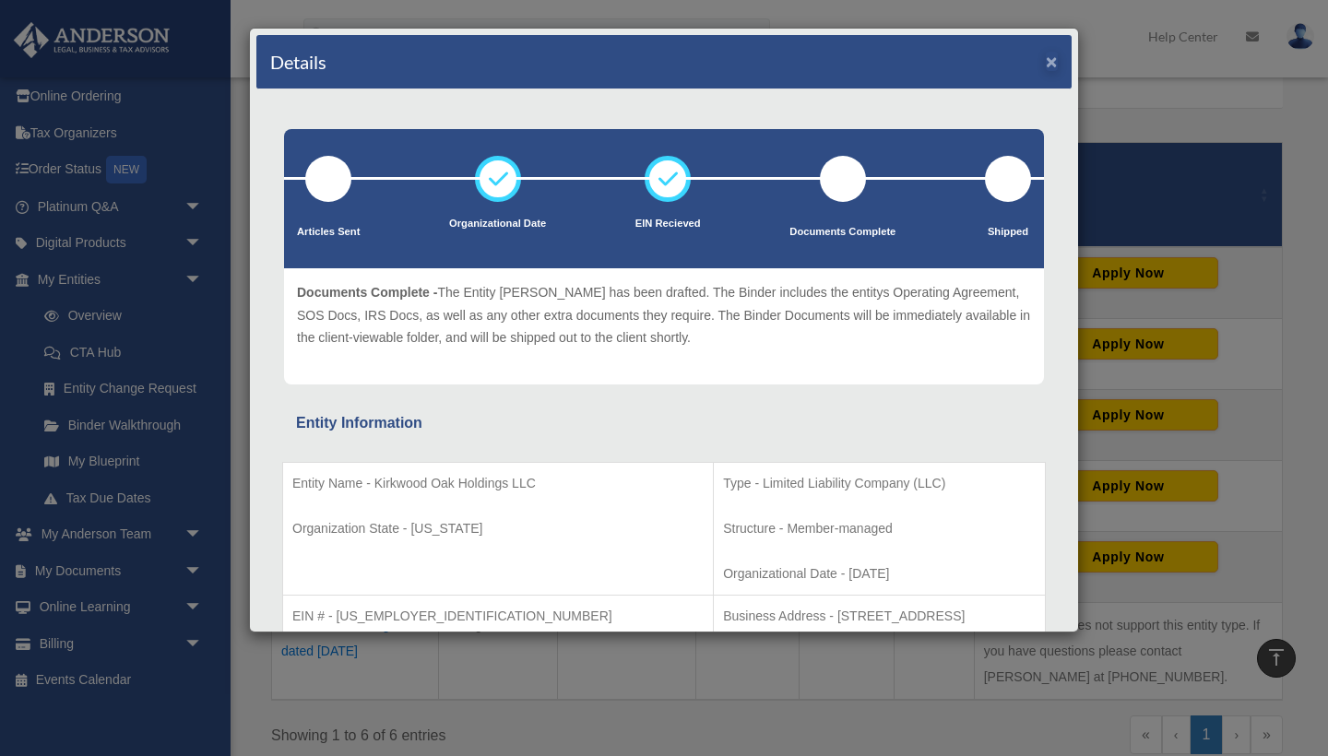
click at [1057, 59] on button "×" at bounding box center [1051, 61] width 12 height 19
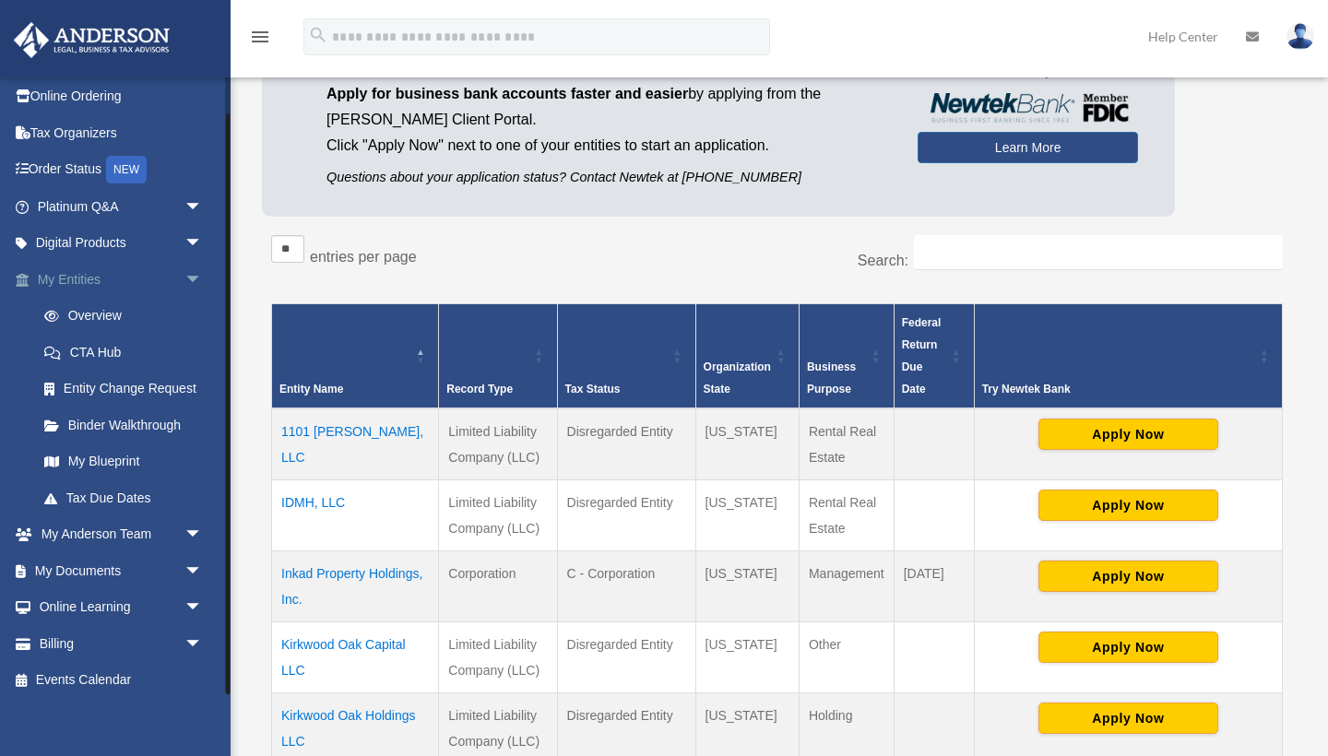
scroll to position [195, 0]
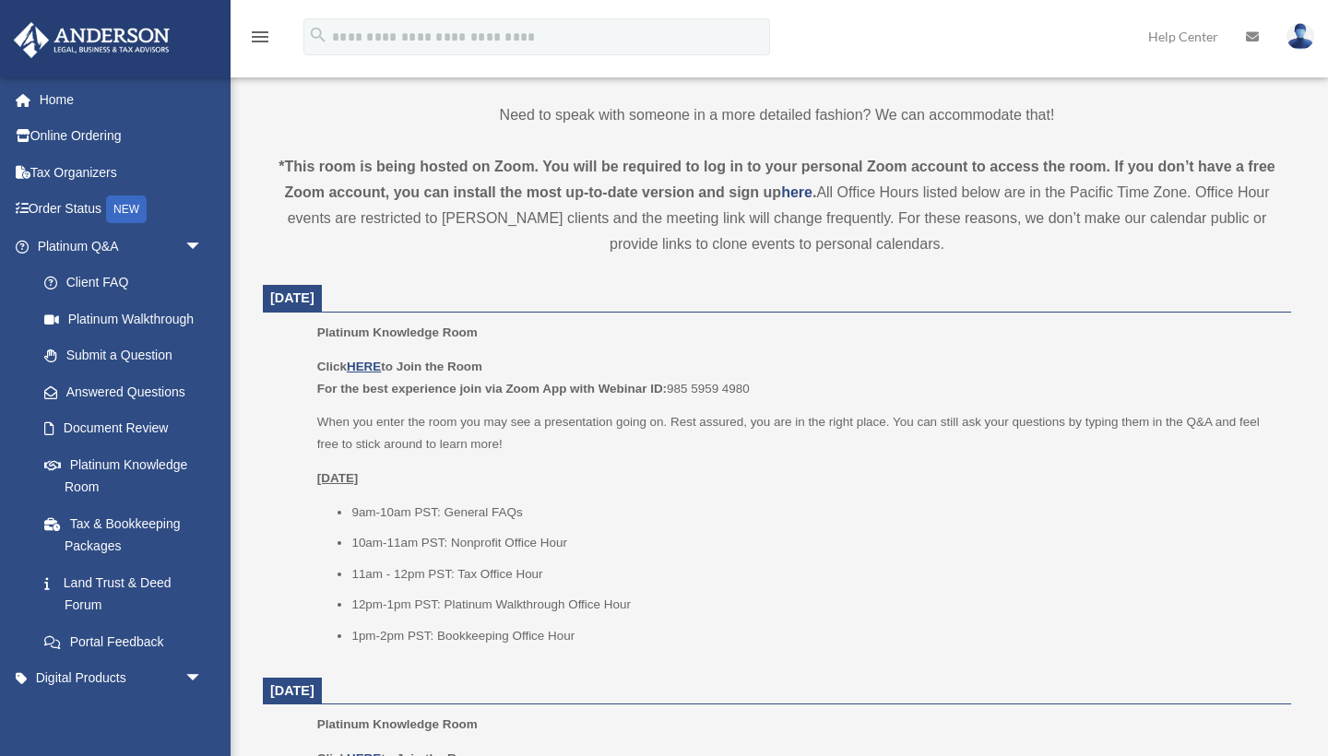
scroll to position [568, 0]
